Goal: Transaction & Acquisition: Book appointment/travel/reservation

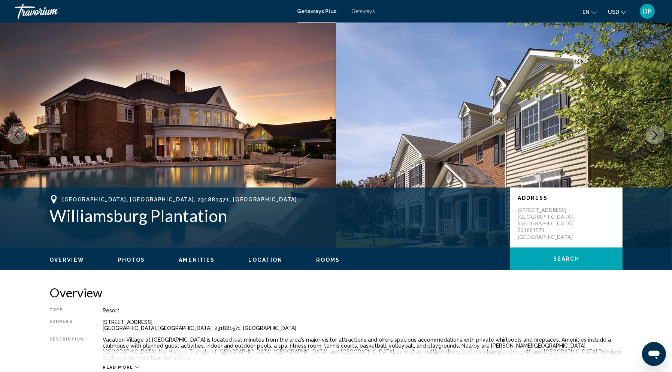
click at [41, 18] on div "Travorium" at bounding box center [52, 11] width 75 height 15
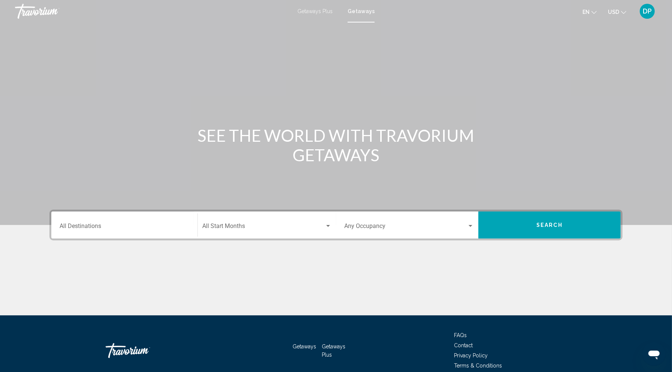
scroll to position [136, 0]
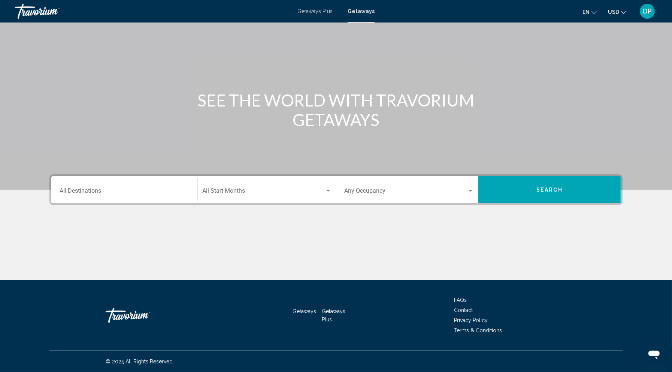
click at [136, 178] on div "Destination All Destinations" at bounding box center [125, 190] width 130 height 24
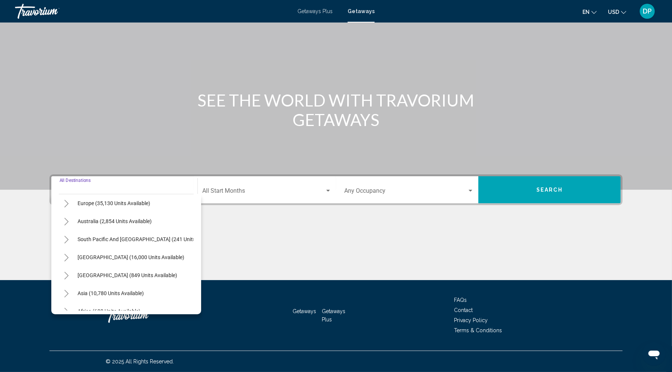
scroll to position [102, 0]
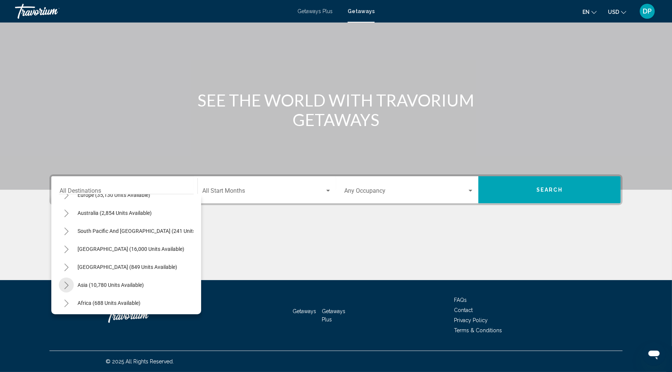
click at [59, 277] on button "Toggle Asia (10,780 units available)" at bounding box center [66, 284] width 15 height 15
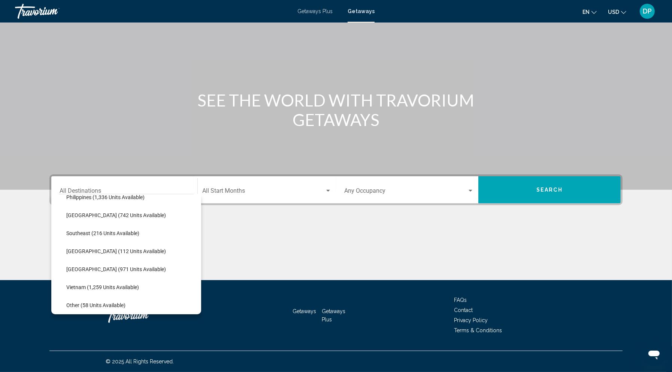
scroll to position [352, 4]
click at [66, 283] on span "Vietnam (1,259 units available)" at bounding box center [102, 286] width 73 height 6
type input "**********"
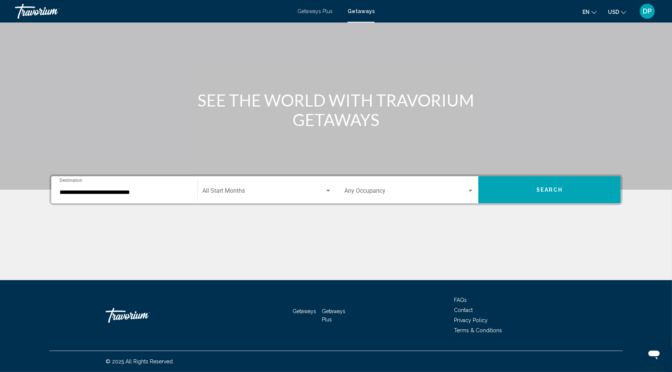
click at [299, 178] on div "Start Month All Start Months" at bounding box center [266, 190] width 129 height 24
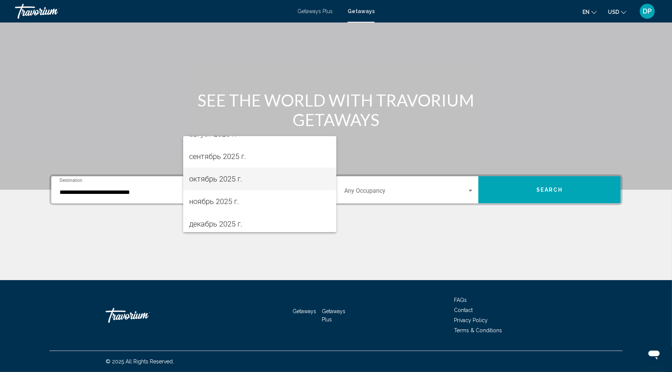
scroll to position [36, 0]
click at [233, 179] on span "октябрь 2025 г." at bounding box center [259, 179] width 141 height 22
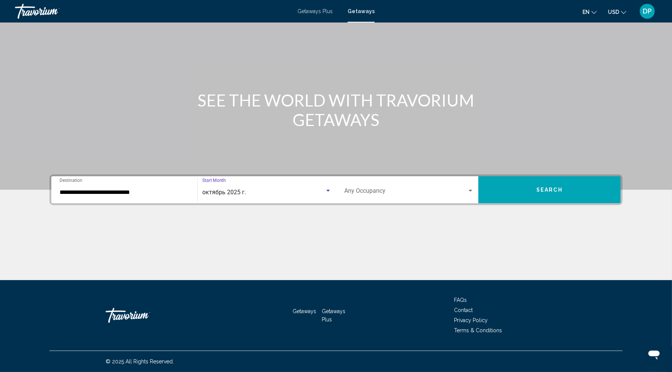
click at [300, 189] on div "октябрь 2025 г." at bounding box center [263, 192] width 123 height 7
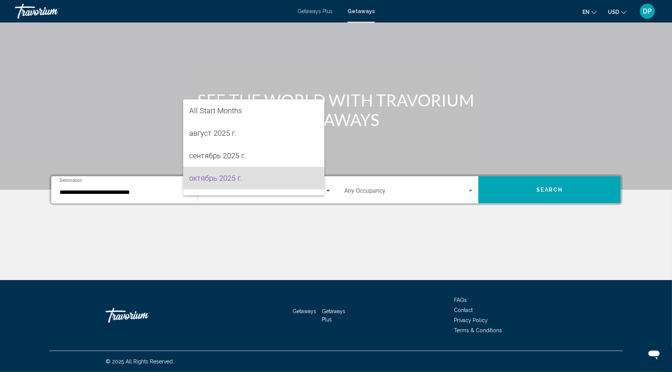
scroll to position [31, 0]
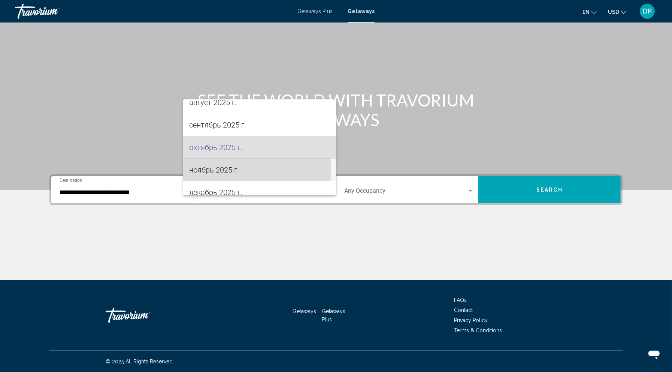
click at [242, 170] on span "ноябрь 2025 г." at bounding box center [259, 170] width 141 height 22
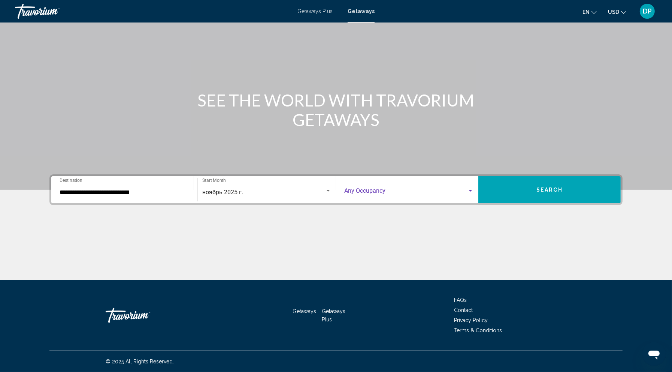
click at [381, 189] on span "Search widget" at bounding box center [405, 192] width 123 height 7
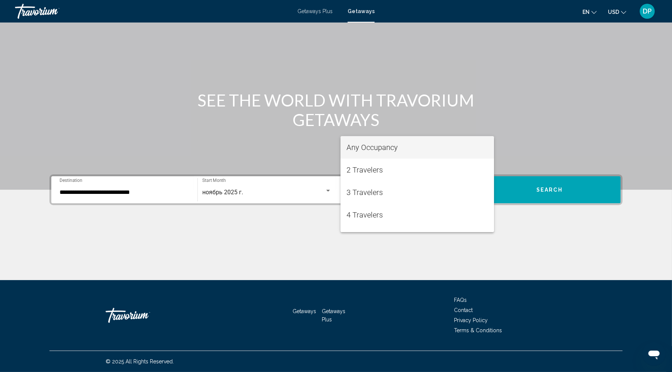
scroll to position [129, 0]
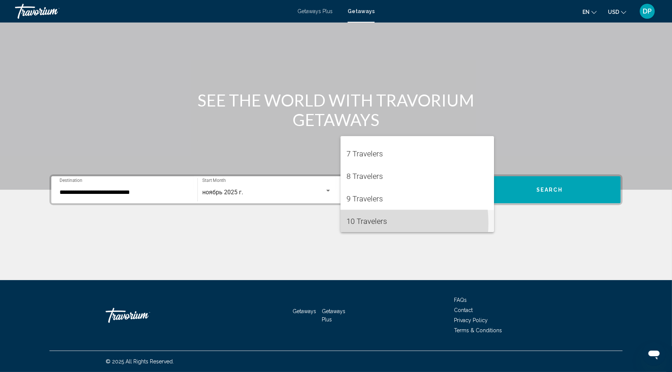
click at [370, 223] on span "10 Travelers" at bounding box center [418, 221] width 142 height 22
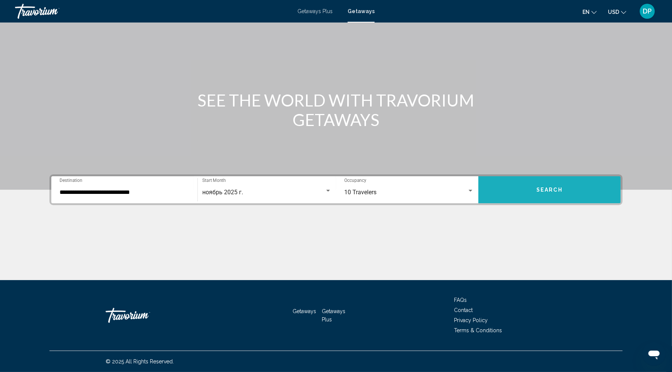
click at [562, 187] on span "Search" at bounding box center [550, 190] width 26 height 6
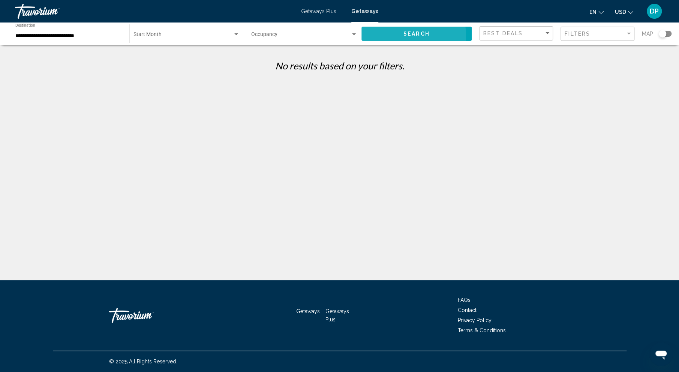
click at [383, 40] on button "Search" at bounding box center [416, 34] width 111 height 14
click at [208, 39] on span "Search widget" at bounding box center [182, 36] width 99 height 6
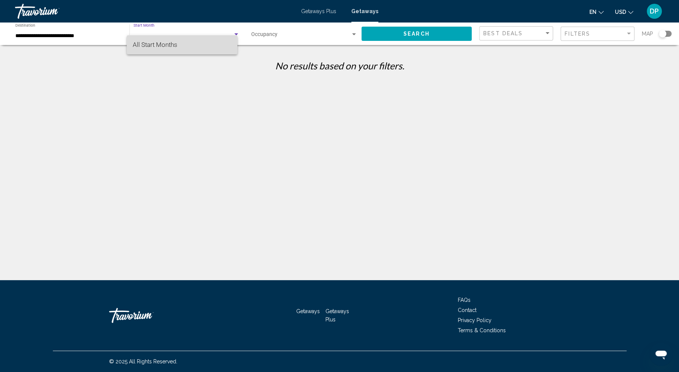
click at [194, 52] on span "All Start Months" at bounding box center [182, 44] width 99 height 19
click at [293, 40] on div "Occupancy Any Occupancy" at bounding box center [304, 34] width 106 height 21
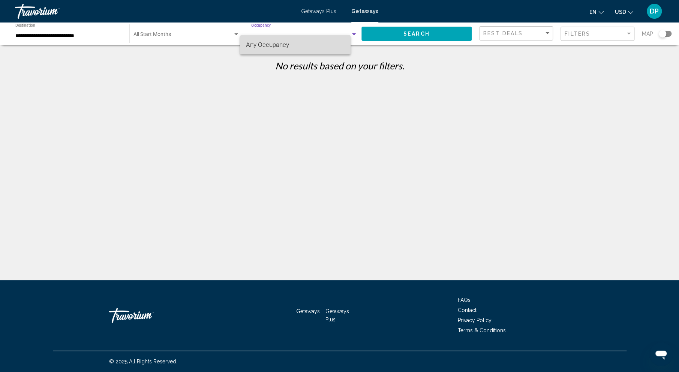
click at [294, 51] on span "Any Occupancy" at bounding box center [295, 44] width 99 height 19
drag, startPoint x: 420, startPoint y: 34, endPoint x: 417, endPoint y: 42, distance: 8.5
click at [417, 42] on div "Search" at bounding box center [420, 33] width 118 height 22
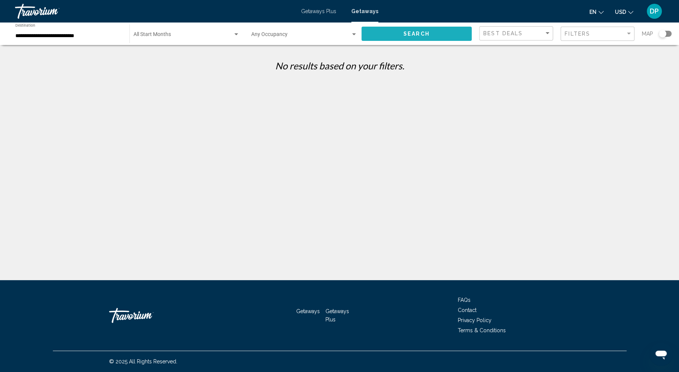
click at [417, 40] on button "Search" at bounding box center [416, 34] width 111 height 14
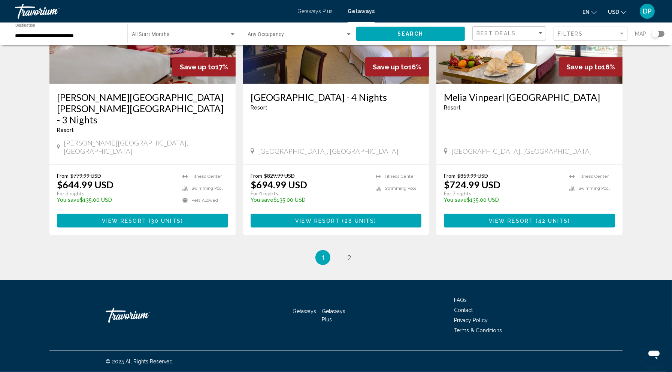
scroll to position [1036, 0]
click at [536, 84] on img "Main content" at bounding box center [530, 24] width 186 height 120
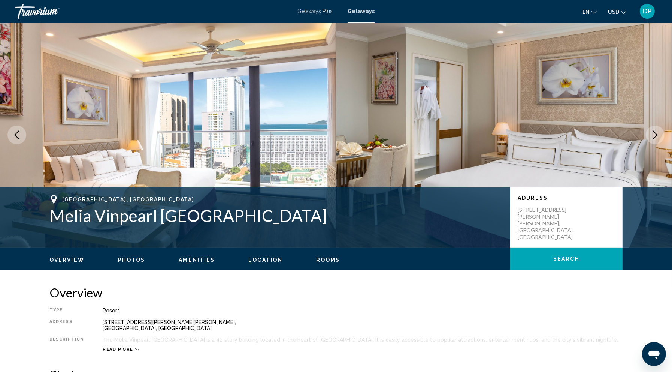
click at [655, 139] on icon "Next image" at bounding box center [655, 134] width 9 height 9
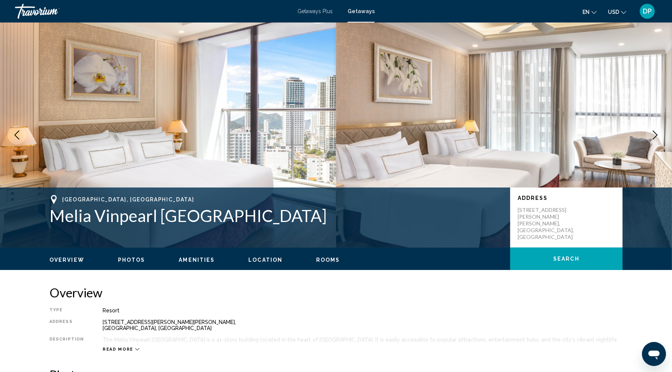
click at [655, 139] on icon "Next image" at bounding box center [655, 134] width 9 height 9
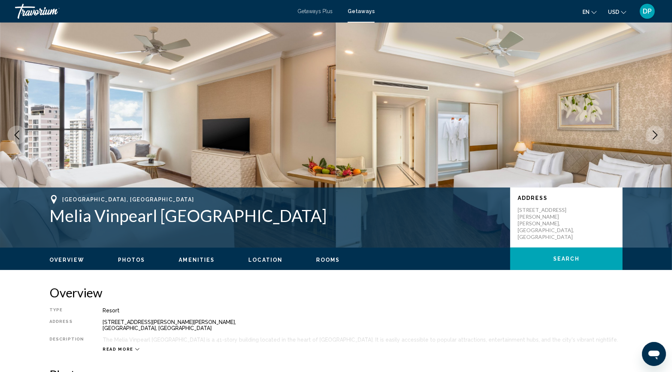
click at [655, 139] on icon "Next image" at bounding box center [655, 134] width 9 height 9
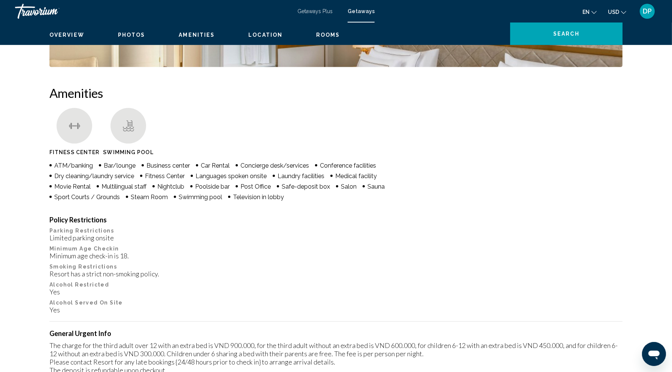
scroll to position [384, 0]
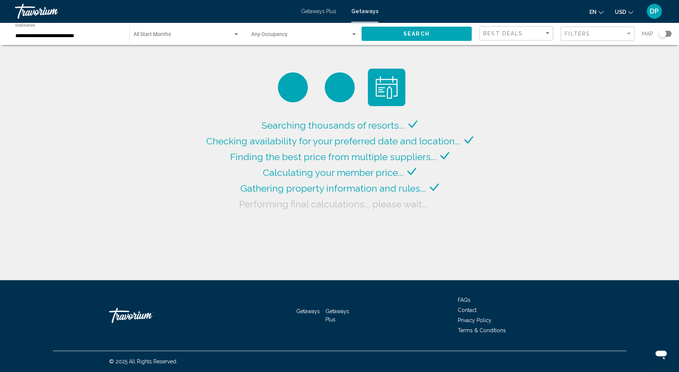
click at [189, 39] on span "Search widget" at bounding box center [182, 36] width 99 height 6
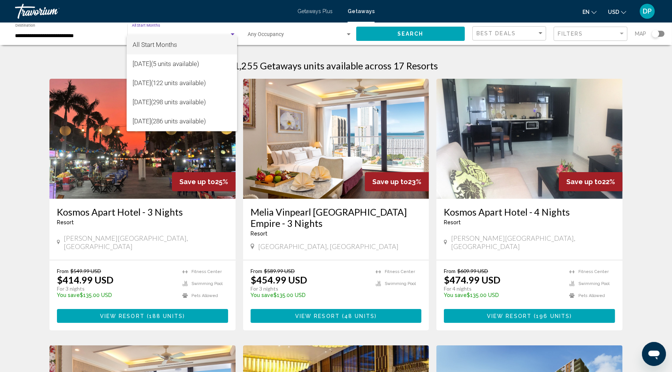
click at [275, 45] on div at bounding box center [336, 186] width 672 height 372
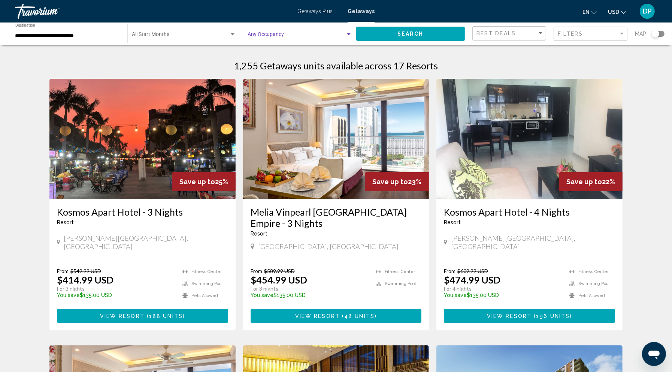
click at [275, 39] on span "Search widget" at bounding box center [297, 36] width 98 height 6
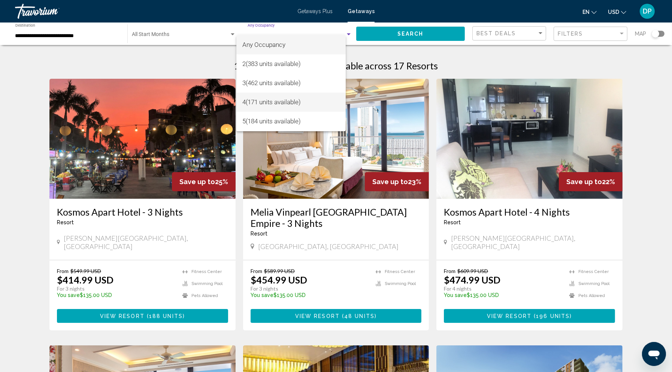
scroll to position [37, 0]
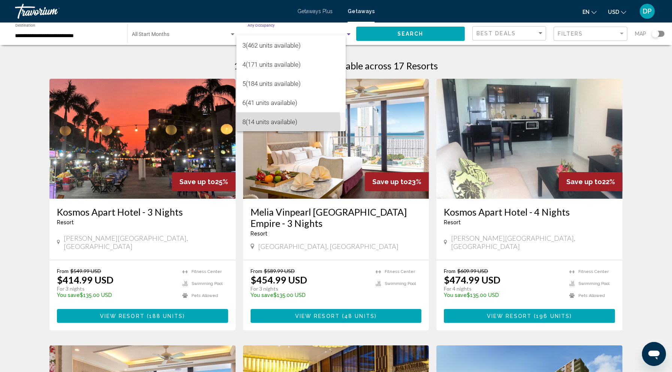
click at [268, 123] on span "8 (14 units available)" at bounding box center [290, 121] width 97 height 19
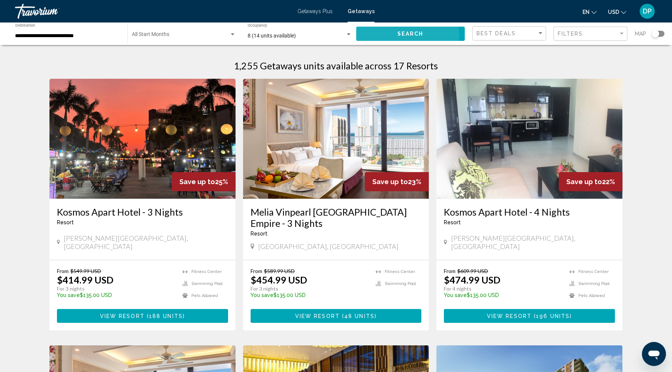
click at [398, 37] on span "Search" at bounding box center [411, 34] width 26 height 6
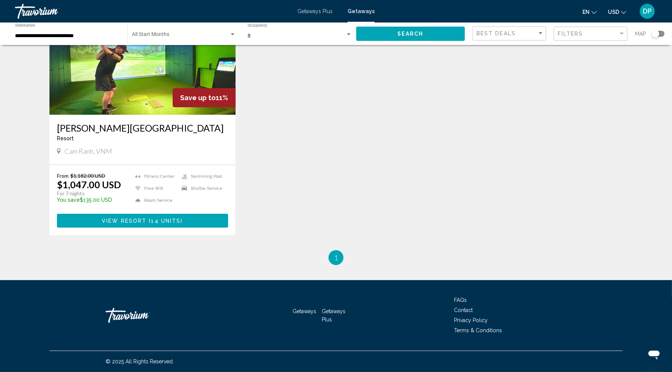
scroll to position [130, 0]
click at [65, 133] on h3 "Alma Resort" at bounding box center [142, 127] width 171 height 11
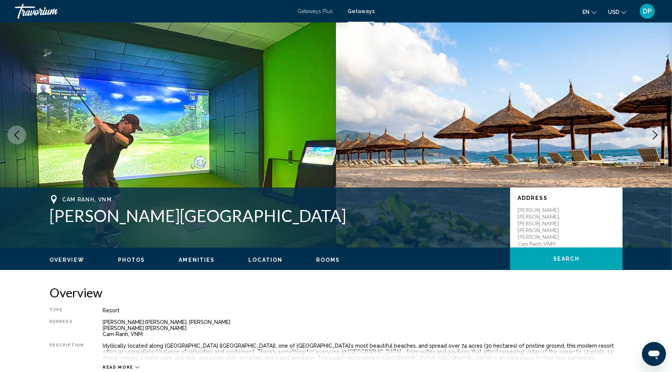
click at [652, 139] on icon "Next image" at bounding box center [655, 134] width 9 height 9
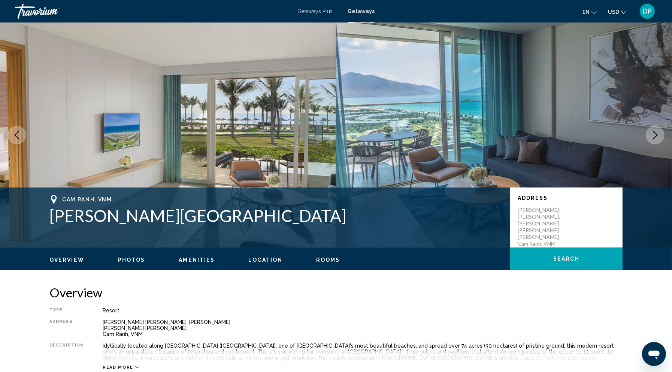
click at [652, 139] on icon "Next image" at bounding box center [655, 134] width 9 height 9
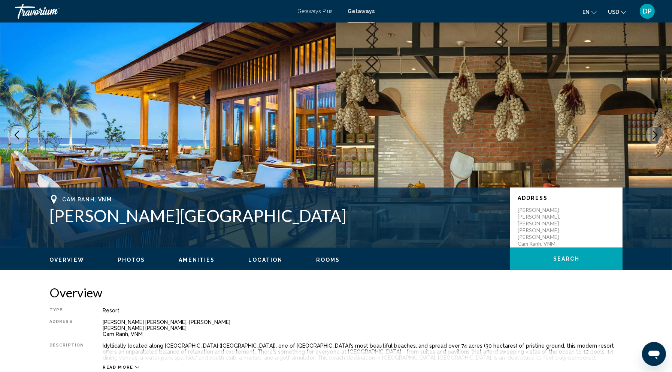
click at [652, 139] on icon "Next image" at bounding box center [655, 134] width 9 height 9
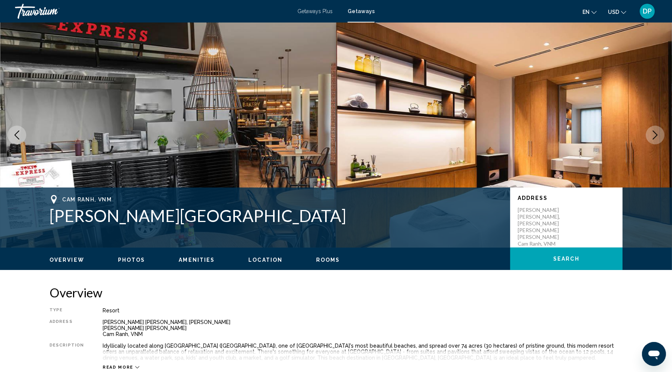
click at [652, 139] on icon "Next image" at bounding box center [655, 134] width 9 height 9
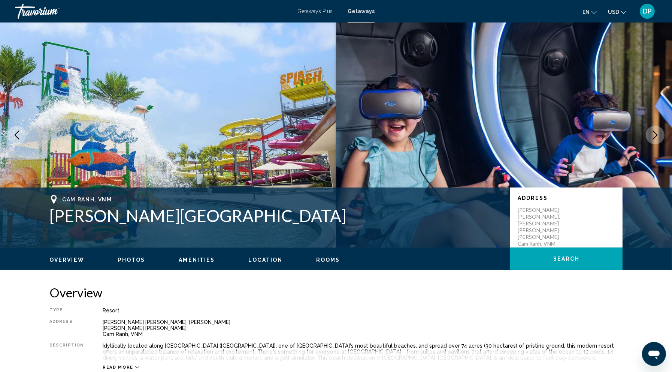
click at [652, 139] on icon "Next image" at bounding box center [655, 134] width 9 height 9
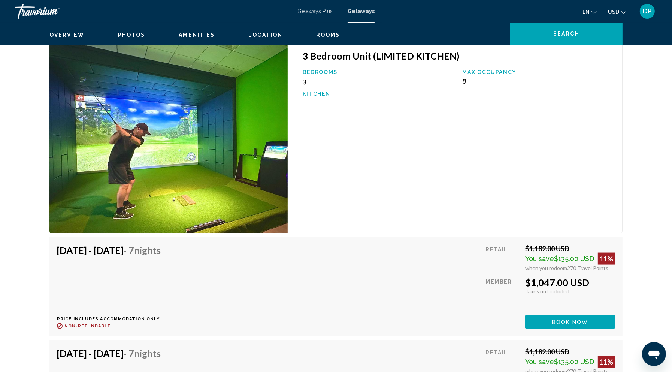
scroll to position [1211, 0]
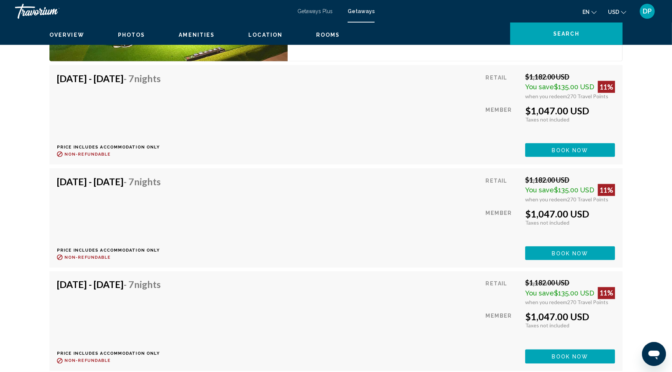
scroll to position [1384, 0]
click at [340, 38] on span "Rooms" at bounding box center [328, 35] width 24 height 6
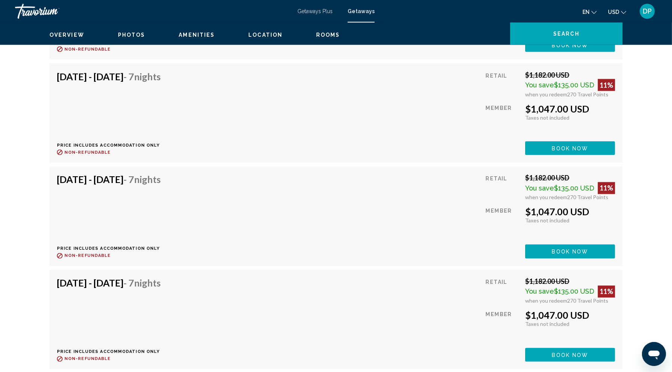
scroll to position [1500, 0]
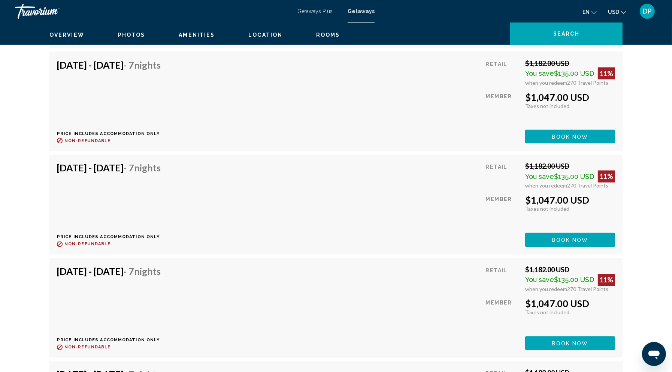
click at [130, 38] on span "Photos" at bounding box center [131, 35] width 27 height 6
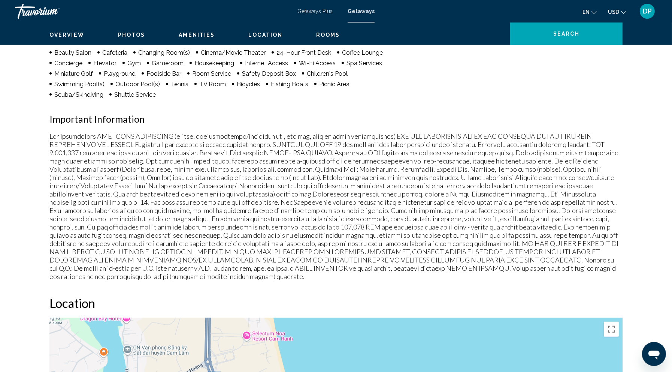
scroll to position [425, 0]
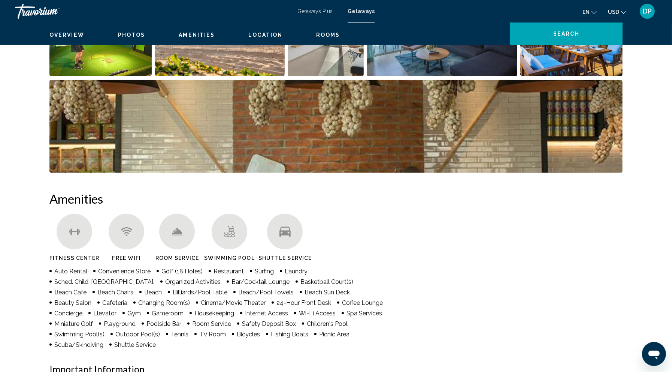
click at [454, 173] on img "Open full-screen image slider" at bounding box center [335, 126] width 573 height 93
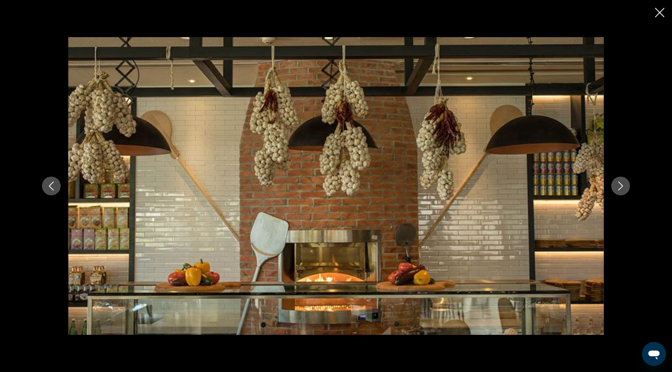
click at [625, 187] on icon "Next image" at bounding box center [620, 185] width 9 height 9
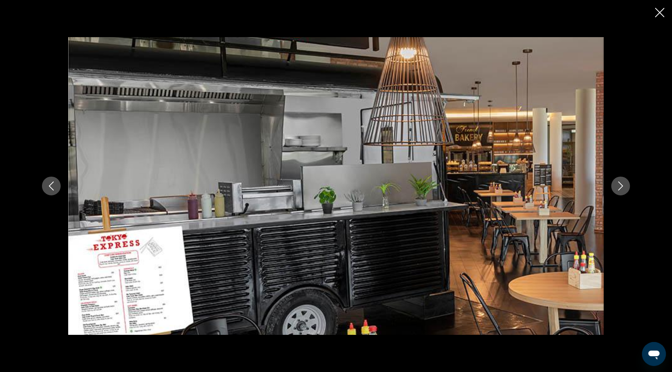
click at [625, 187] on icon "Next image" at bounding box center [620, 185] width 9 height 9
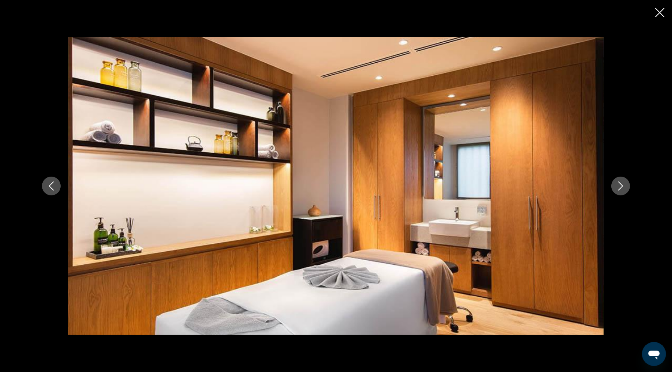
click at [625, 187] on icon "Next image" at bounding box center [620, 185] width 9 height 9
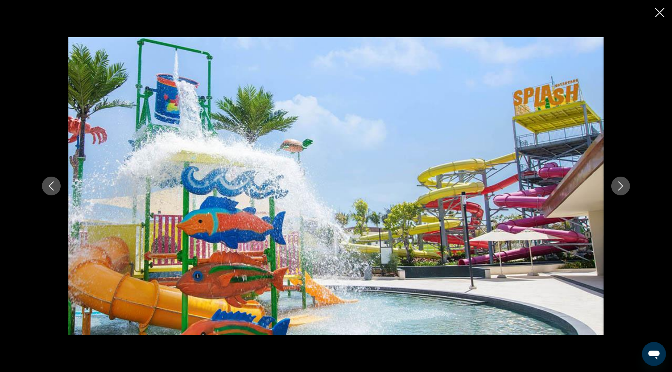
click at [625, 187] on icon "Next image" at bounding box center [620, 185] width 9 height 9
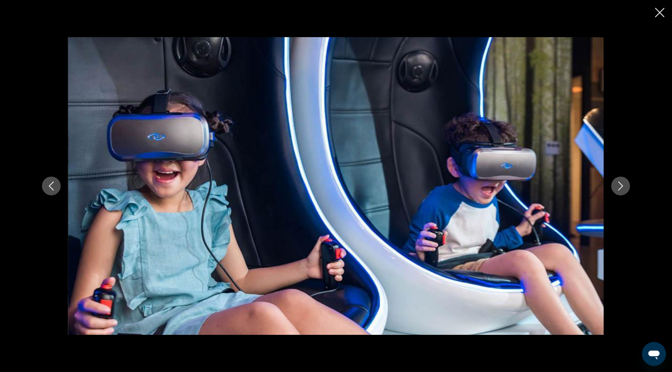
click at [655, 16] on icon "Close slideshow" at bounding box center [659, 12] width 9 height 9
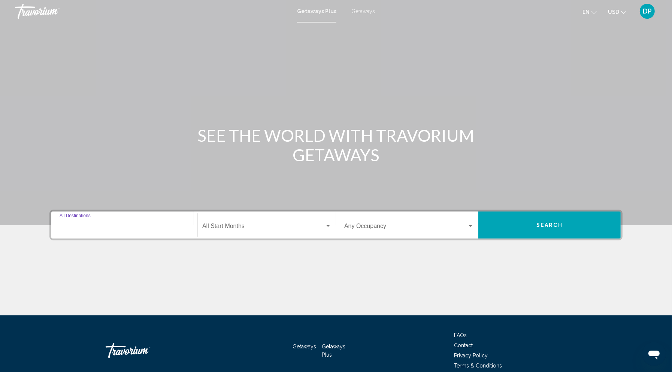
click at [85, 231] on input "Destination All Destinations" at bounding box center [125, 227] width 130 height 7
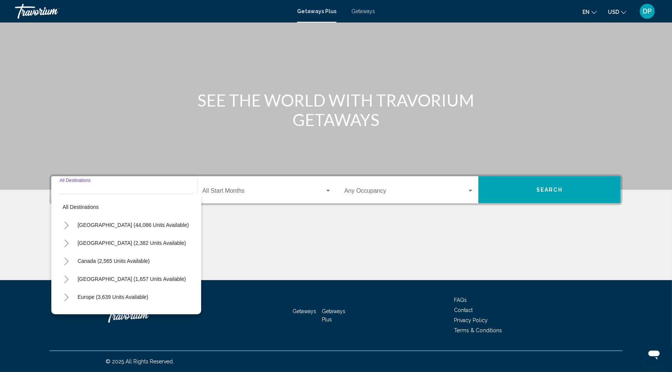
scroll to position [136, 0]
click at [74, 234] on button "[GEOGRAPHIC_DATA] (2,382 units available)" at bounding box center [132, 242] width 116 height 17
type input "**********"
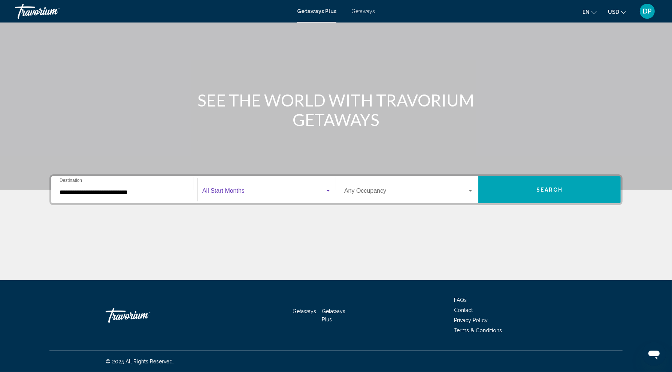
click at [216, 189] on span "Search widget" at bounding box center [263, 192] width 123 height 7
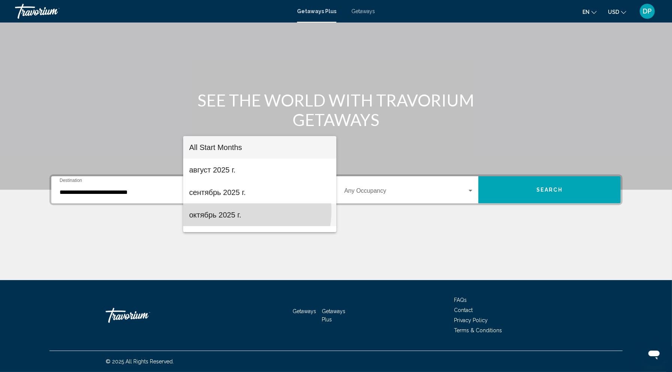
click at [234, 210] on span "октябрь 2025 г." at bounding box center [259, 214] width 141 height 22
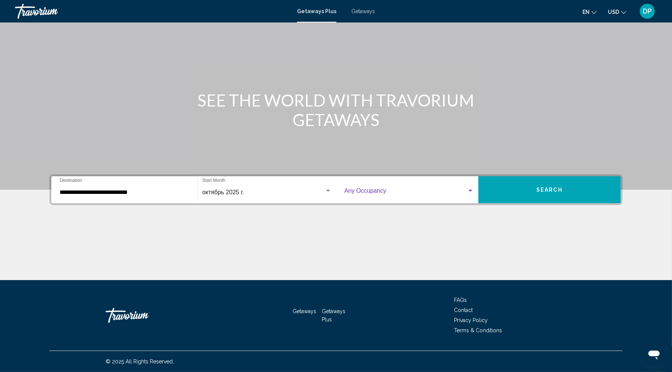
click at [386, 189] on span "Search widget" at bounding box center [405, 192] width 123 height 7
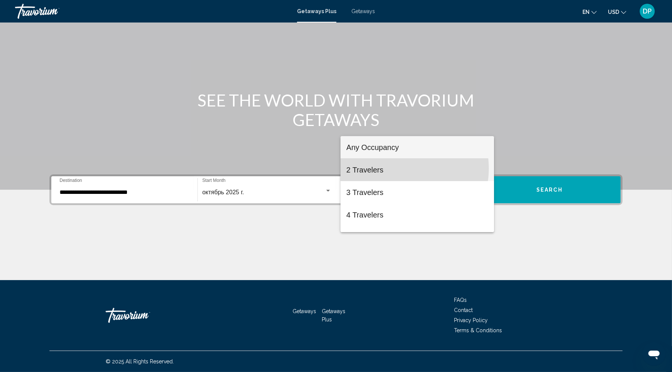
click at [400, 168] on span "2 Travelers" at bounding box center [418, 170] width 142 height 22
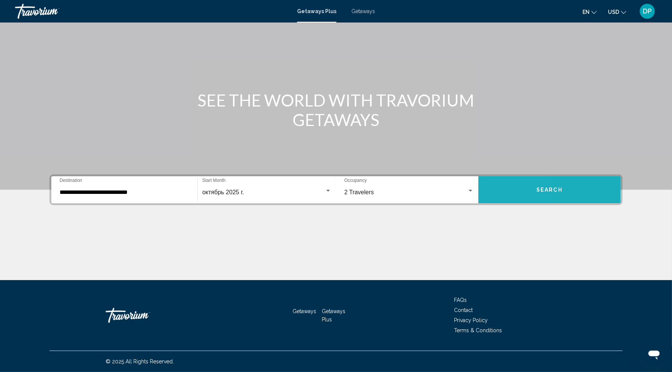
click at [514, 176] on button "Search" at bounding box center [550, 189] width 142 height 27
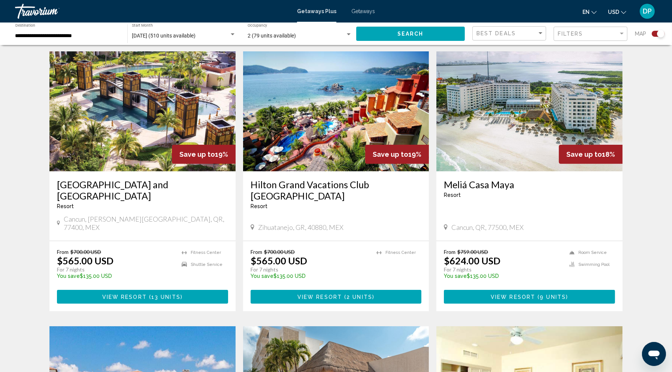
scroll to position [259, 0]
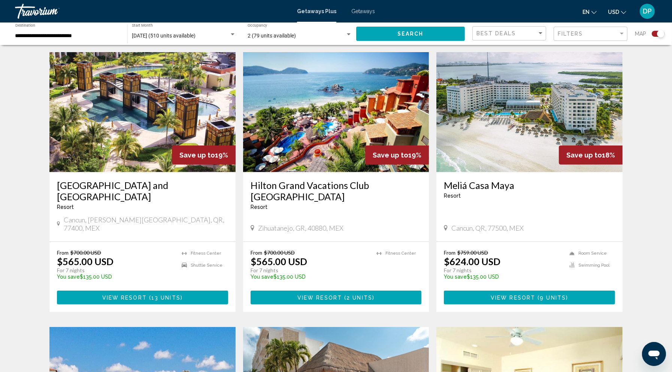
click at [518, 172] on img "Main content" at bounding box center [530, 112] width 186 height 120
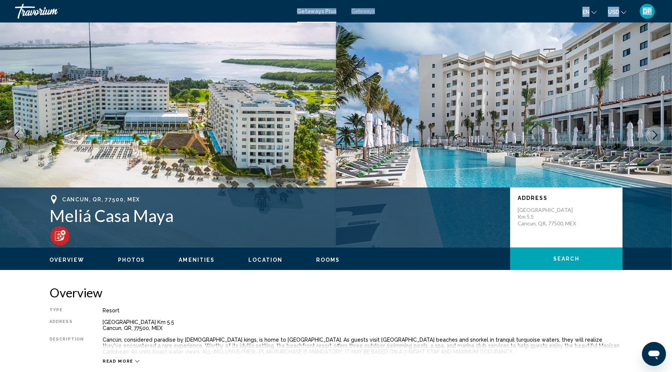
drag, startPoint x: 518, startPoint y: 184, endPoint x: 360, endPoint y: 221, distance: 162.4
click at [360, 221] on div "Skip to main content Getaways Plus Getaways en English Español Français Italian…" at bounding box center [336, 186] width 672 height 372
click at [419, 225] on h1 "Meliá Casa Maya" at bounding box center [275, 215] width 453 height 19
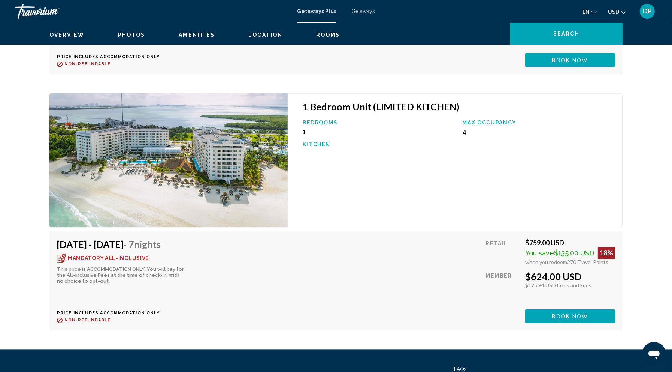
scroll to position [1612, 0]
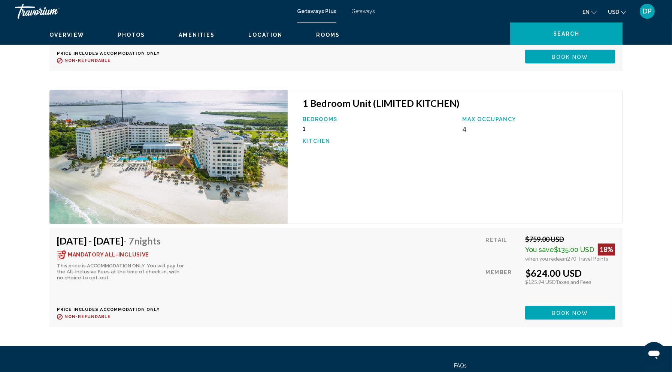
drag, startPoint x: 41, startPoint y: 275, endPoint x: 139, endPoint y: 277, distance: 98.2
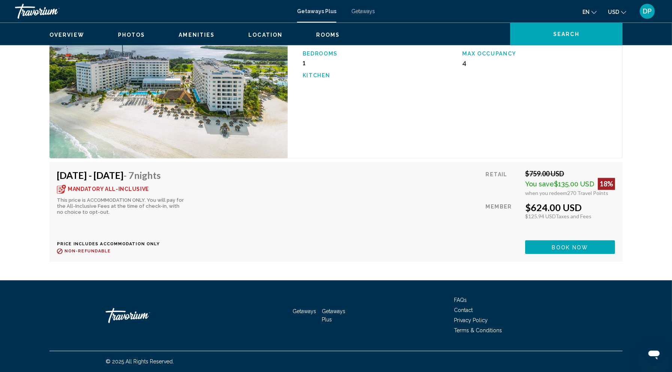
scroll to position [1792, 0]
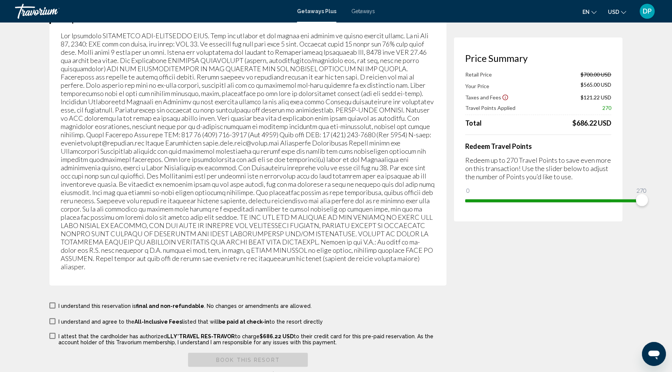
scroll to position [1182, 0]
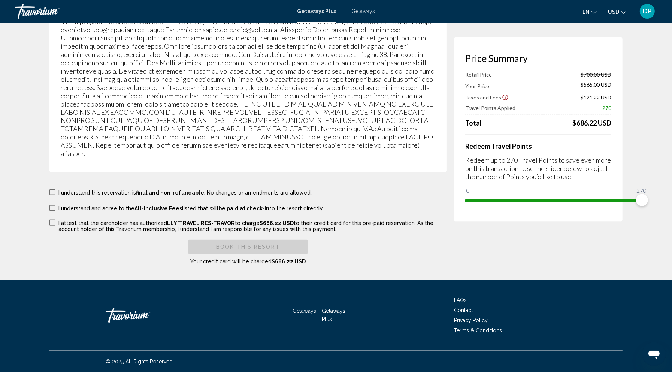
scroll to position [1691, 0]
click at [49, 189] on span "Main content" at bounding box center [52, 192] width 6 height 6
click at [49, 205] on span "Main content" at bounding box center [52, 208] width 6 height 6
click at [49, 220] on span "Main content" at bounding box center [52, 223] width 6 height 6
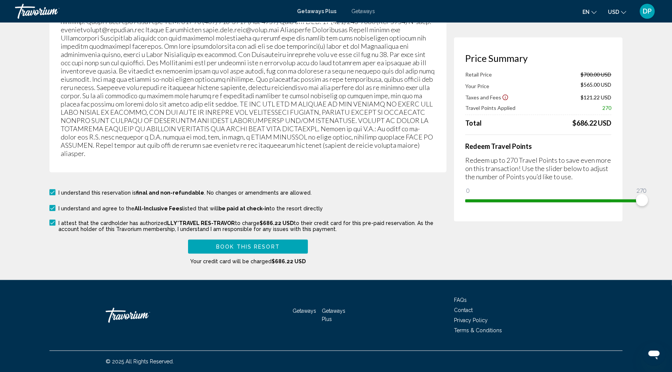
drag, startPoint x: 28, startPoint y: 169, endPoint x: 257, endPoint y: 179, distance: 228.8
click at [257, 187] on div "I understand this reservation is final and non-refundable . No changes or amend…" at bounding box center [247, 225] width 397 height 77
drag, startPoint x: 346, startPoint y: 172, endPoint x: 264, endPoint y: 172, distance: 81.7
click at [264, 205] on p "I understand and agree to the All-Inclusive Fees listed that will be paid at ch…" at bounding box center [190, 208] width 265 height 6
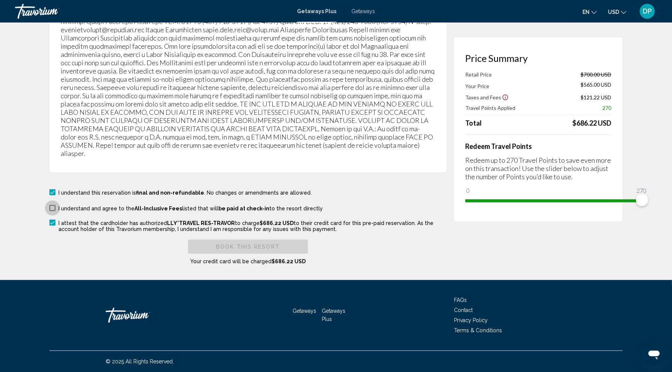
click at [264, 205] on span "be paid at check-in" at bounding box center [243, 208] width 51 height 6
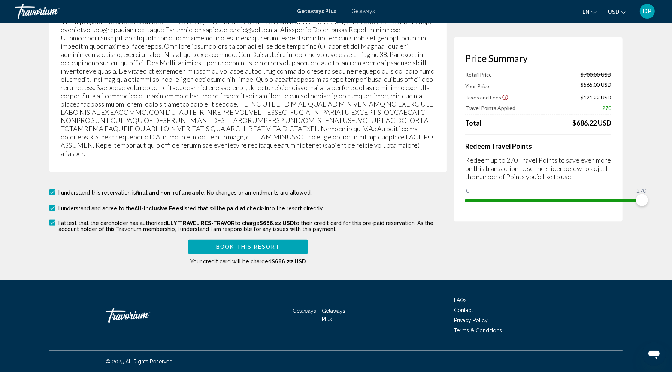
drag, startPoint x: 348, startPoint y: 168, endPoint x: 30, endPoint y: 171, distance: 318.5
click at [49, 203] on mat-checkbox "I understand and agree to the All-Inclusive Fees listed that will be paid at ch…" at bounding box center [247, 207] width 397 height 8
click at [362, 239] on div "Book this Resort Your credit card will be charged $686.22 USD" at bounding box center [247, 251] width 397 height 25
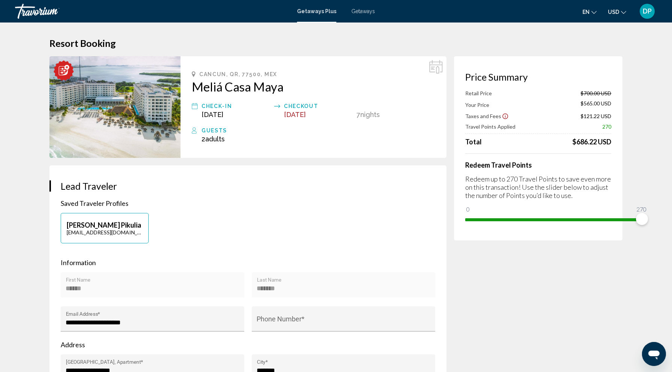
scroll to position [0, 0]
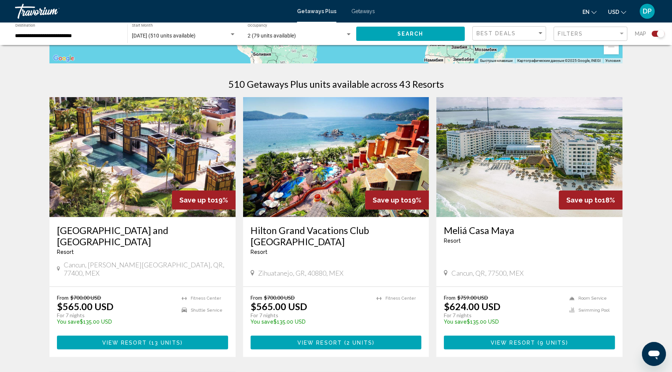
scroll to position [322, 0]
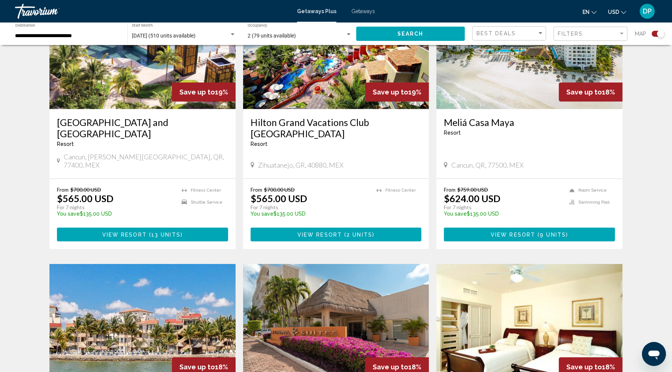
click at [314, 109] on img "Main content" at bounding box center [336, 49] width 186 height 120
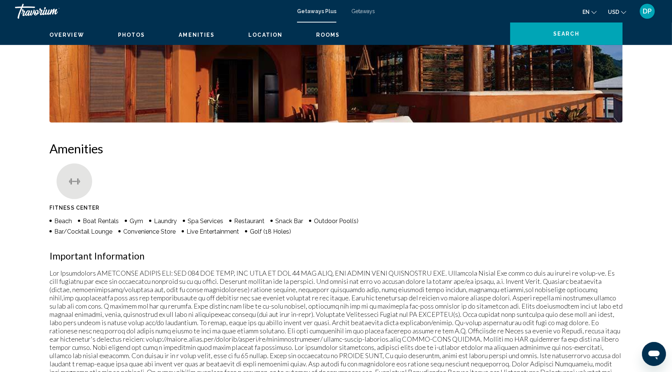
scroll to position [396, 0]
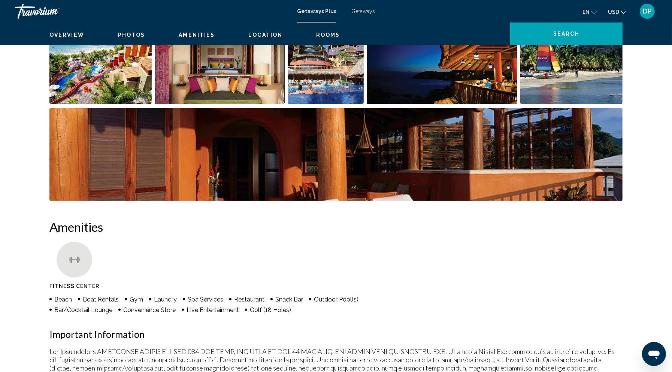
click at [340, 38] on span "Rooms" at bounding box center [328, 35] width 24 height 6
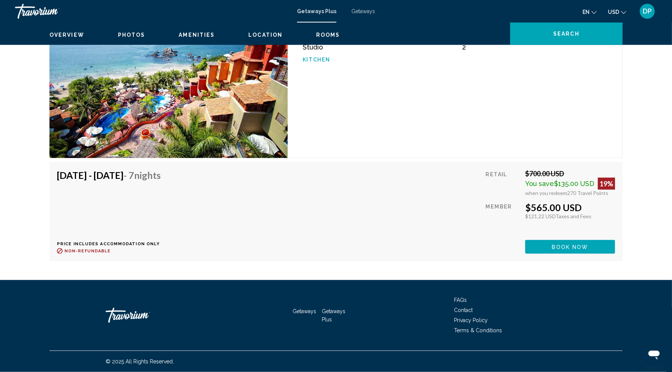
scroll to position [1477, 0]
